Goal: Information Seeking & Learning: Learn about a topic

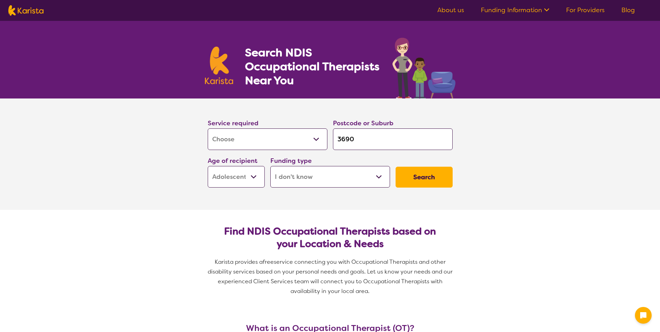
select select "[MEDICAL_DATA]"
select select "AS"
select select "i-don-t-know"
select select "[MEDICAL_DATA]"
select select "AS"
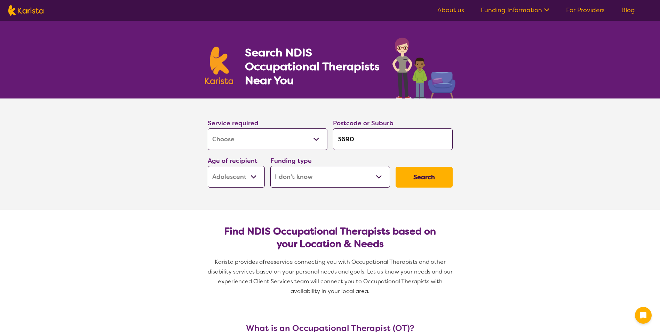
select select "i-don-t-know"
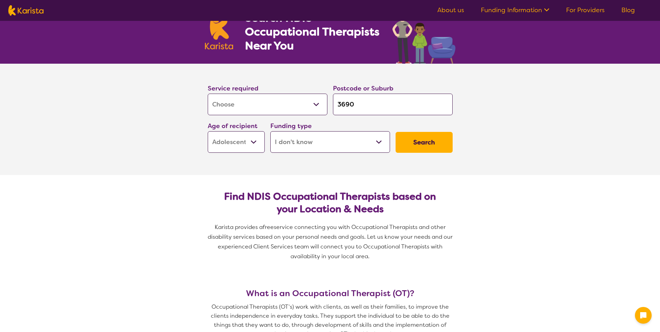
click at [318, 104] on select "Allied Health Assistant Assessment ([MEDICAL_DATA] or [MEDICAL_DATA]) Behaviour…" at bounding box center [268, 105] width 120 height 22
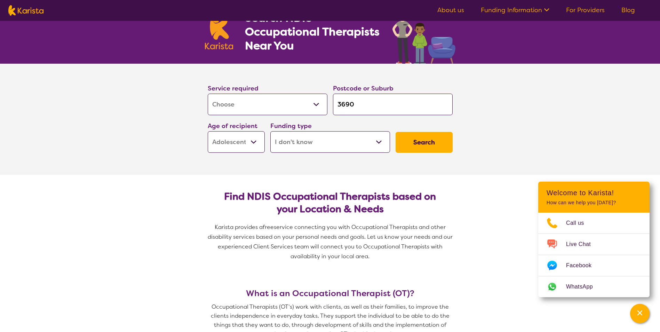
click at [171, 145] on section "Service required Allied Health Assistant Assessment ([MEDICAL_DATA] or [MEDICAL…" at bounding box center [330, 119] width 660 height 111
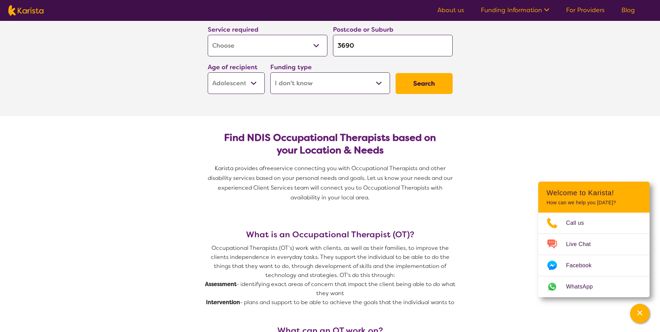
scroll to position [104, 0]
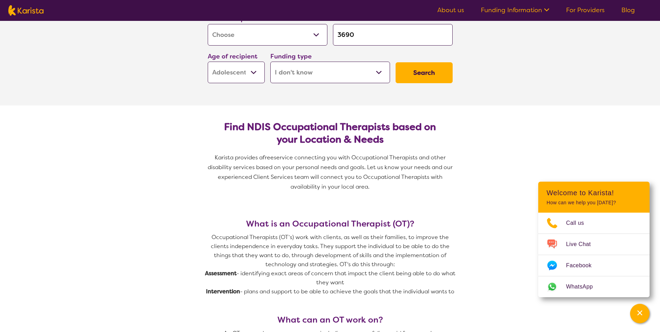
click at [377, 75] on select "Home Care Package (HCP) National Disability Insurance Scheme (NDIS) I don't know" at bounding box center [330, 73] width 120 height 22
click at [270, 62] on select "Home Care Package (HCP) National Disability Insurance Scheme (NDIS) I don't know" at bounding box center [330, 73] width 120 height 22
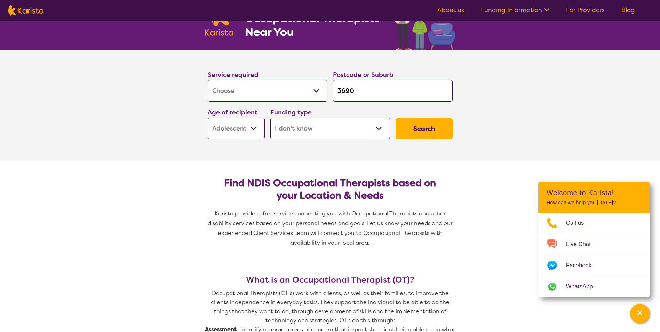
scroll to position [35, 0]
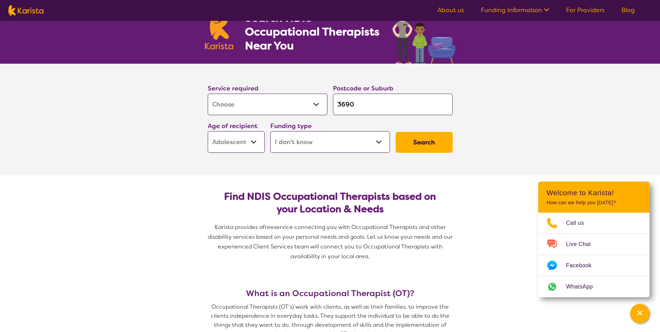
click at [442, 140] on button "Search" at bounding box center [423, 142] width 57 height 21
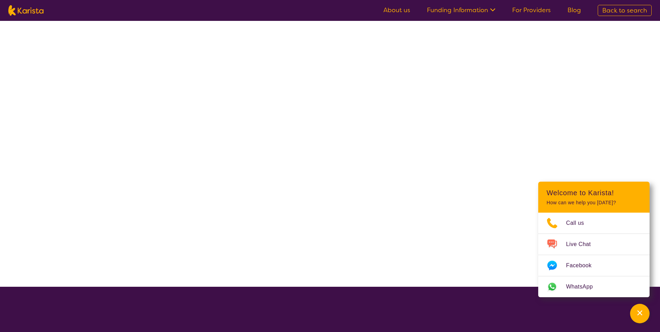
select select "[MEDICAL_DATA]"
select select "AS"
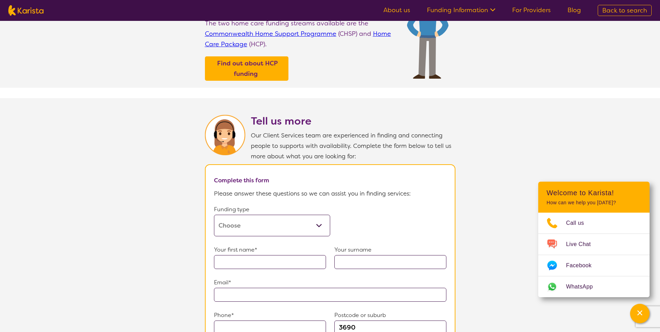
scroll to position [278, 0]
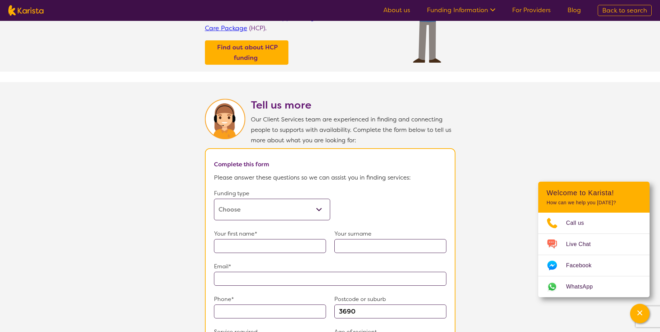
click at [321, 201] on select "Home Care Package (HCP) Home Care Package - Level 1 Home Care Package - Level 2…" at bounding box center [272, 210] width 116 height 22
select select "self-funded"
click at [214, 199] on select "Home Care Package (HCP) Home Care Package - Level 1 Home Care Package - Level 2…" at bounding box center [272, 210] width 116 height 22
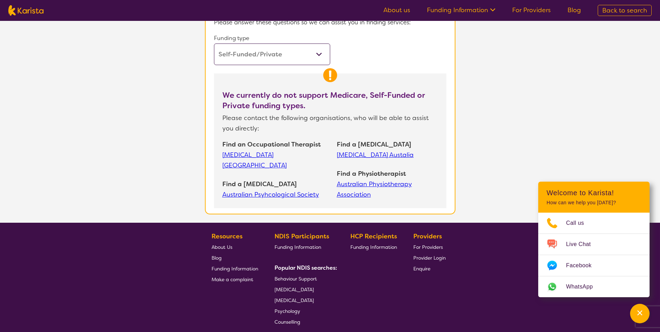
scroll to position [452, 0]
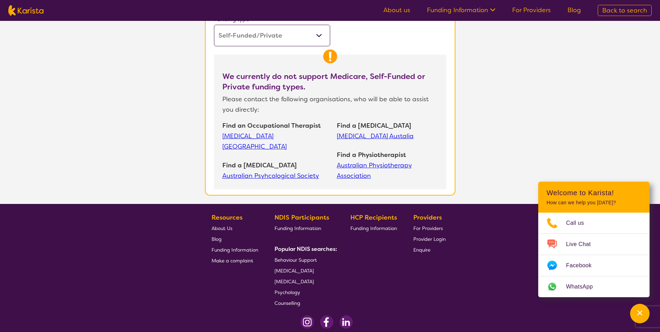
click at [254, 132] on link "[MEDICAL_DATA] [GEOGRAPHIC_DATA]" at bounding box center [275, 141] width 107 height 21
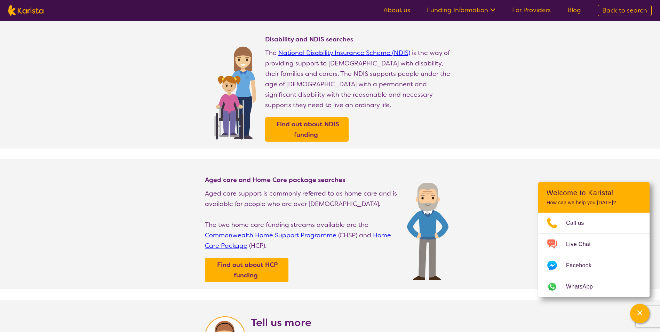
scroll to position [0, 0]
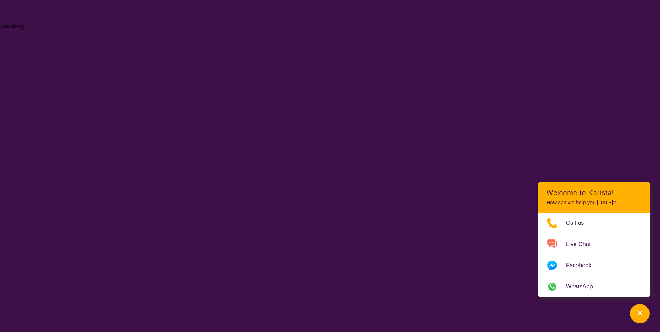
select select "[MEDICAL_DATA]"
select select "AS"
select select "i-don-t-know"
select select "[MEDICAL_DATA]"
select select "AS"
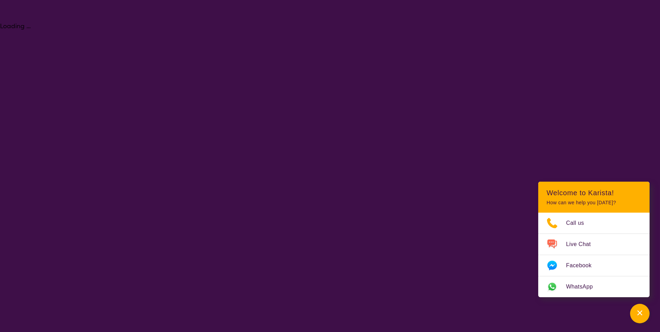
select select "i-don-t-know"
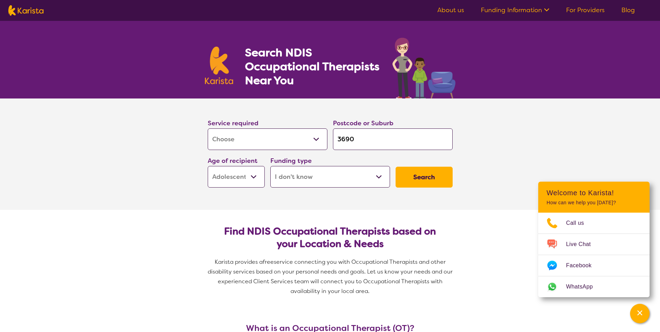
click at [369, 178] on select "Home Care Package (HCP) National Disability Insurance Scheme (NDIS) I don't know" at bounding box center [330, 177] width 120 height 22
select select
click at [270, 166] on select "Home Care Package (HCP) National Disability Insurance Scheme (NDIS) I don't know" at bounding box center [330, 177] width 120 height 22
select select
click at [434, 178] on button "Search" at bounding box center [423, 177] width 57 height 21
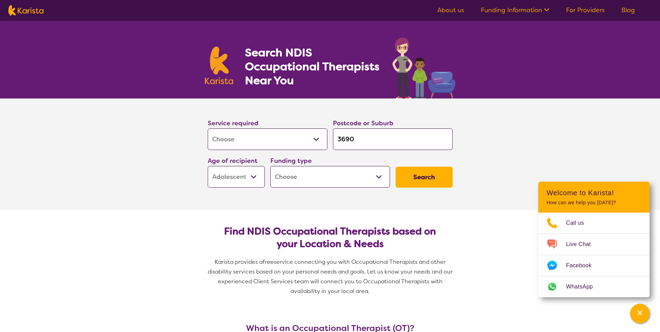
click at [345, 176] on select "Home Care Package (HCP) National Disability Insurance Scheme (NDIS) I don't know" at bounding box center [330, 177] width 120 height 22
select select "i-don-t-know"
click at [270, 166] on select "Home Care Package (HCP) National Disability Insurance Scheme (NDIS) I don't know" at bounding box center [330, 177] width 120 height 22
select select "i-don-t-know"
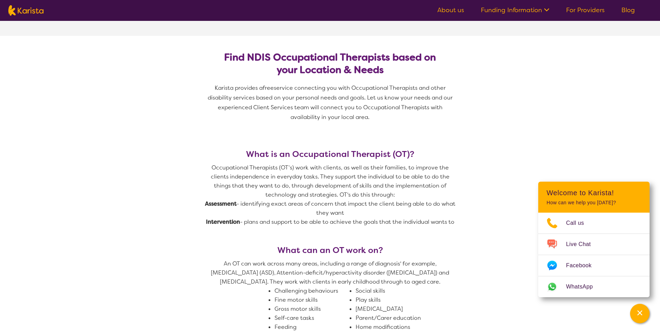
scroll to position [70, 0]
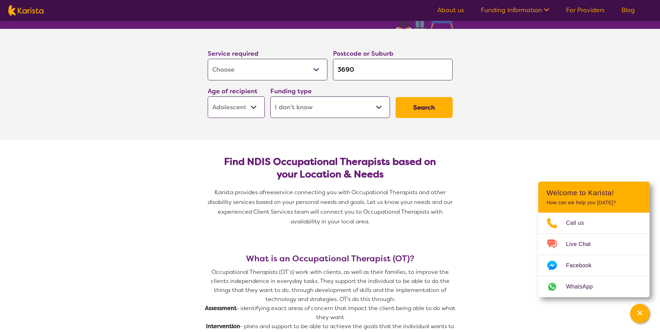
click at [425, 106] on button "Search" at bounding box center [423, 107] width 57 height 21
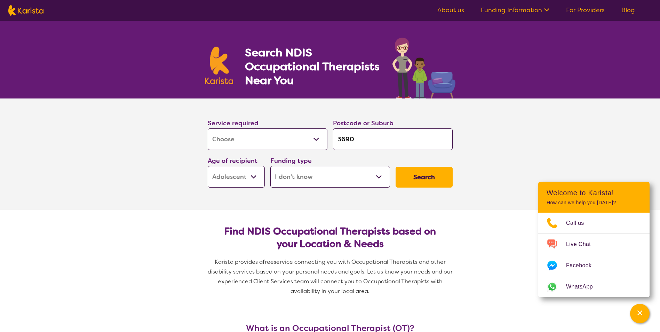
select select "[MEDICAL_DATA]"
select select "AS"
